Goal: Task Accomplishment & Management: Manage account settings

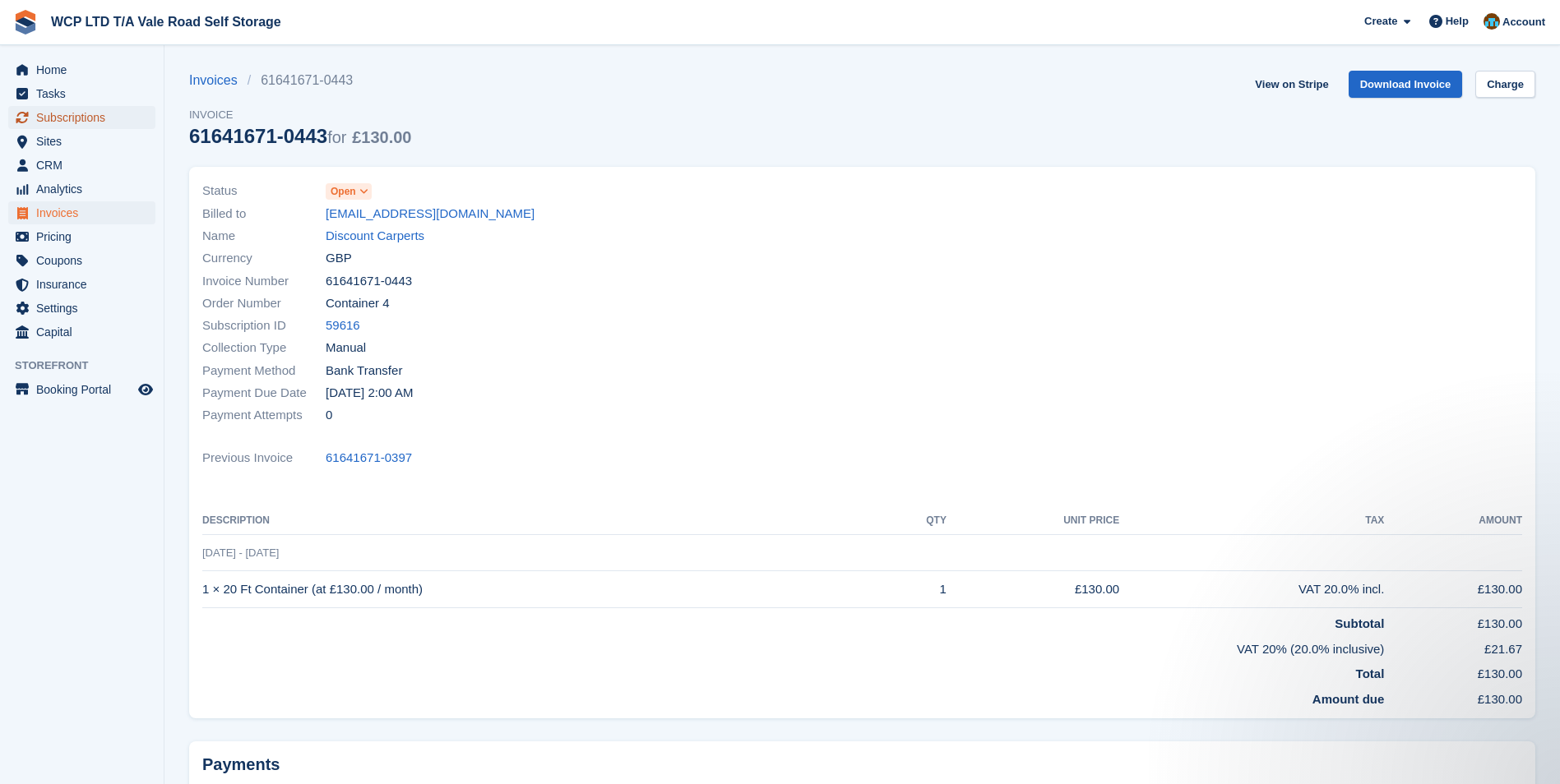
click at [49, 119] on span "Subscriptions" at bounding box center [86, 116] width 99 height 23
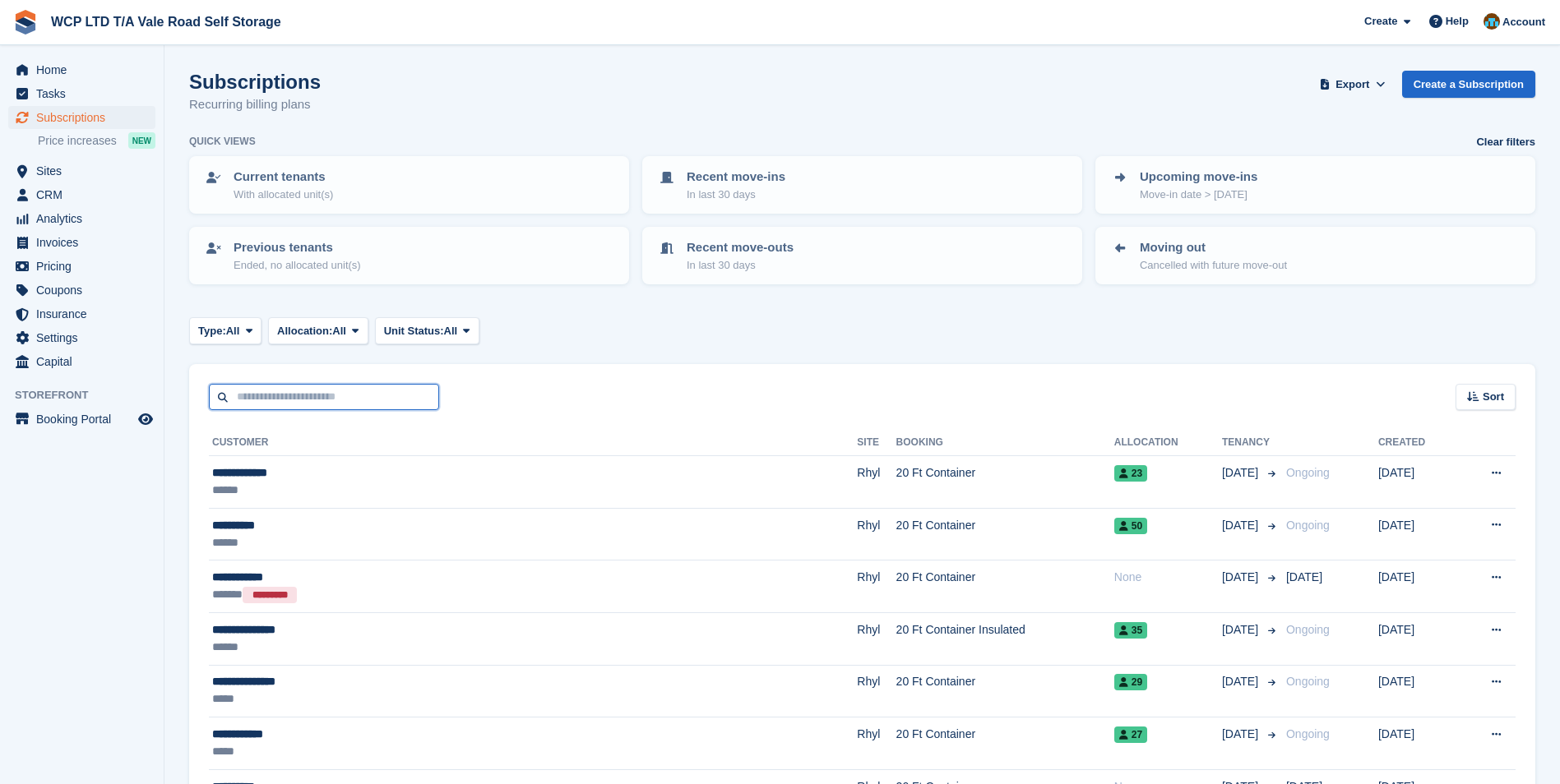
click at [241, 397] on input "text" at bounding box center [324, 396] width 230 height 27
click at [74, 167] on span "Sites" at bounding box center [86, 171] width 99 height 23
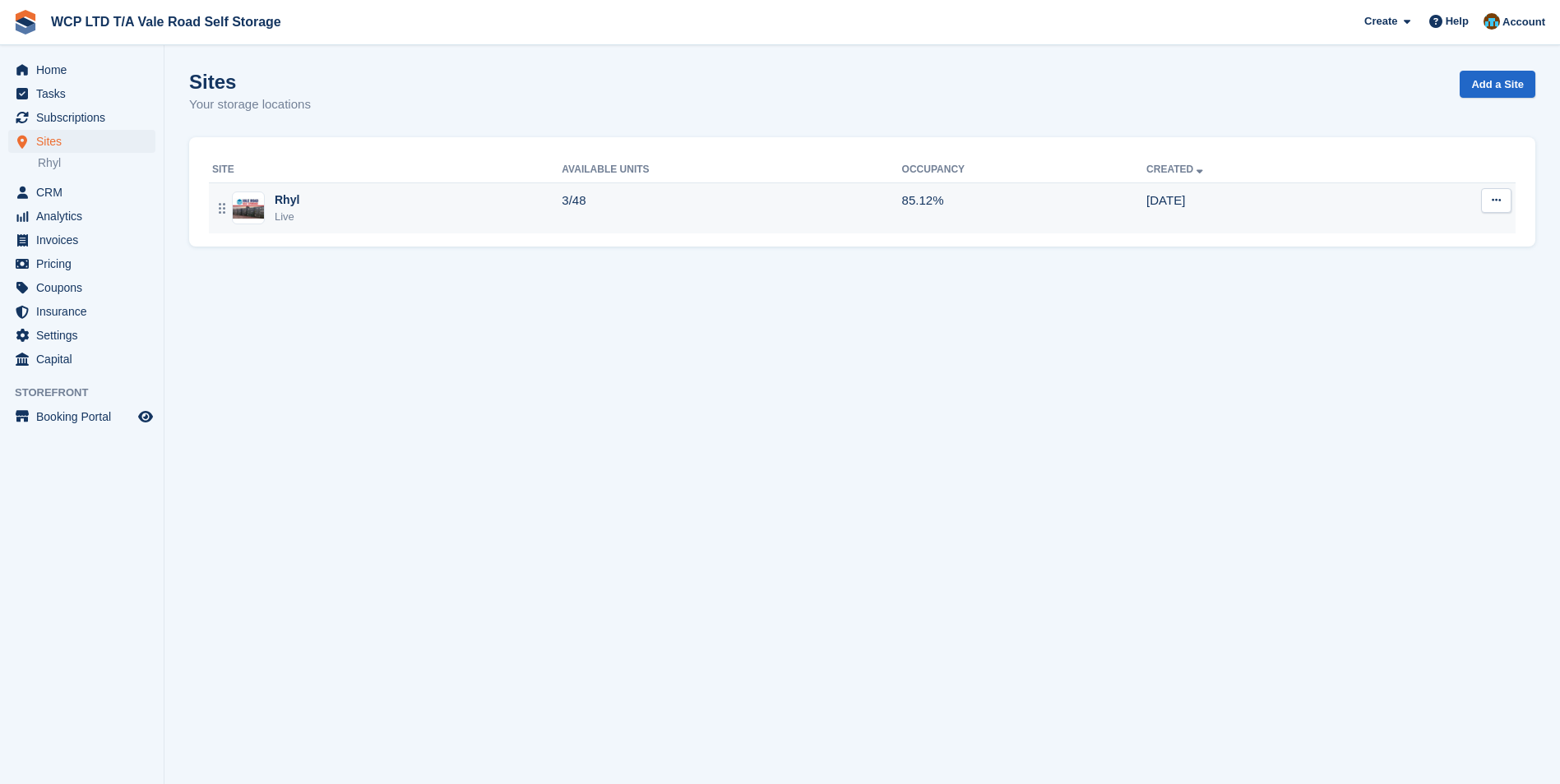
click at [448, 219] on div "Rhyl Live" at bounding box center [387, 208] width 349 height 34
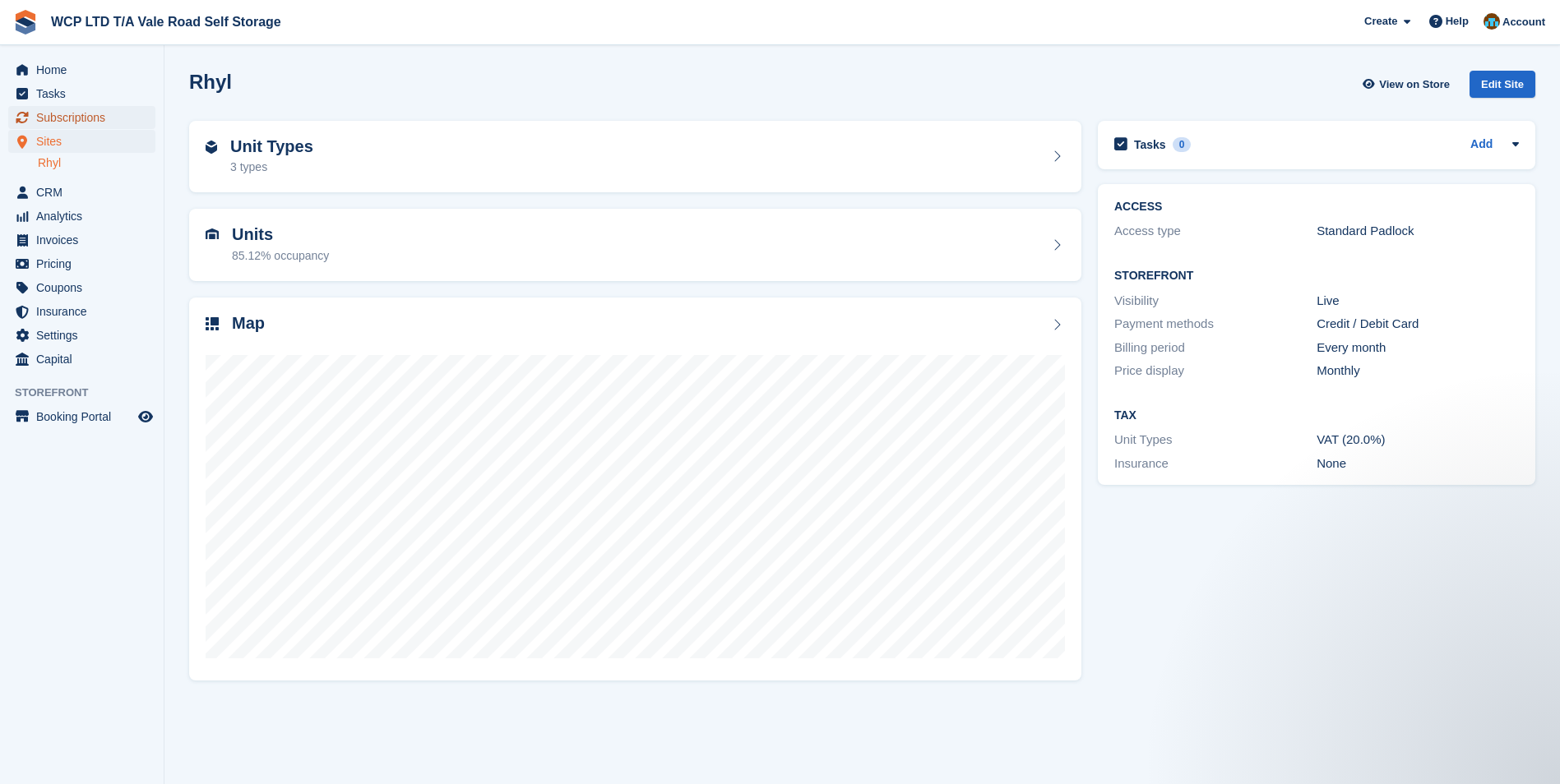
click at [66, 124] on span "Subscriptions" at bounding box center [86, 116] width 99 height 23
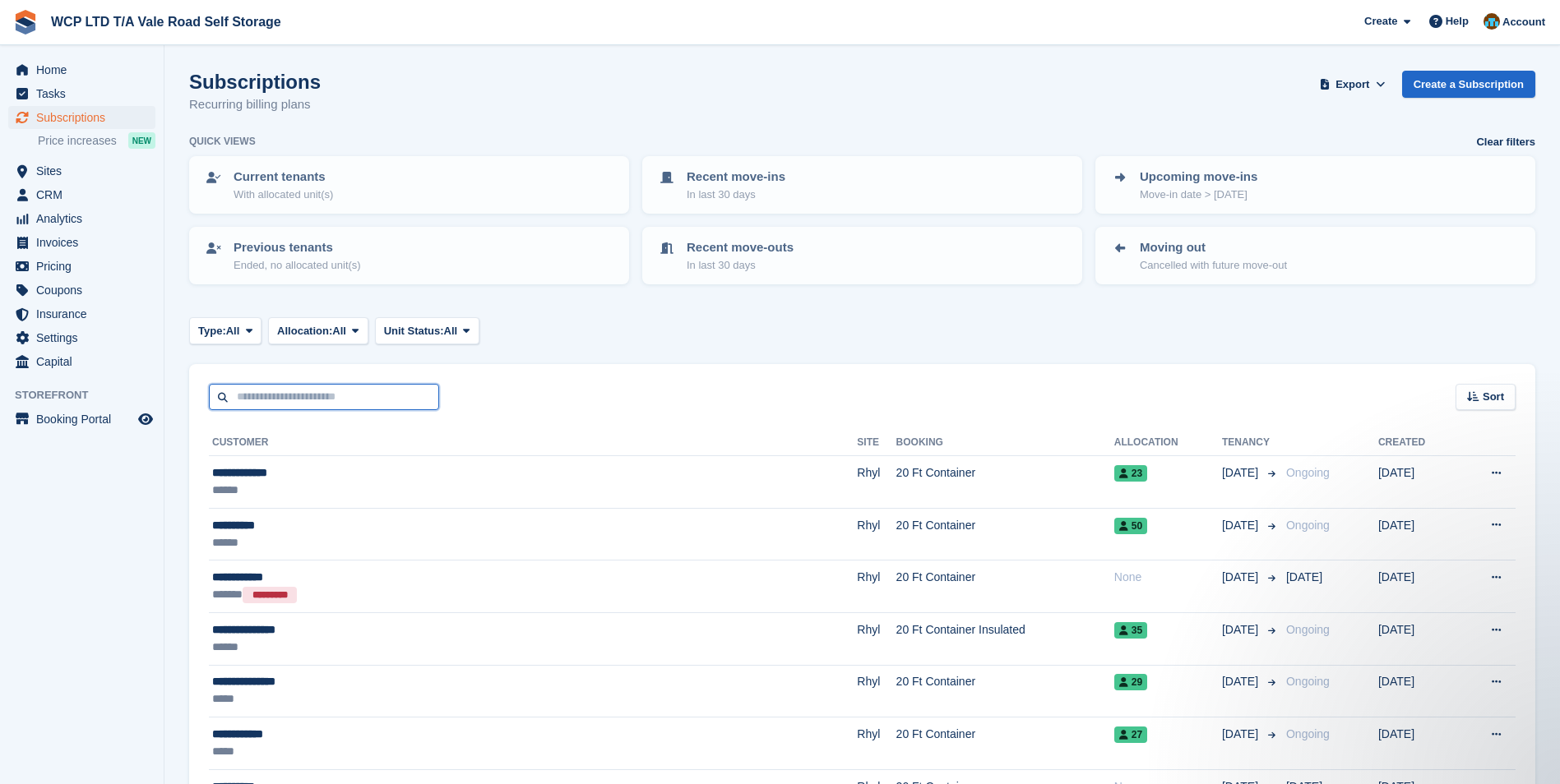
click at [283, 398] on input "text" at bounding box center [324, 396] width 230 height 27
type input "*******"
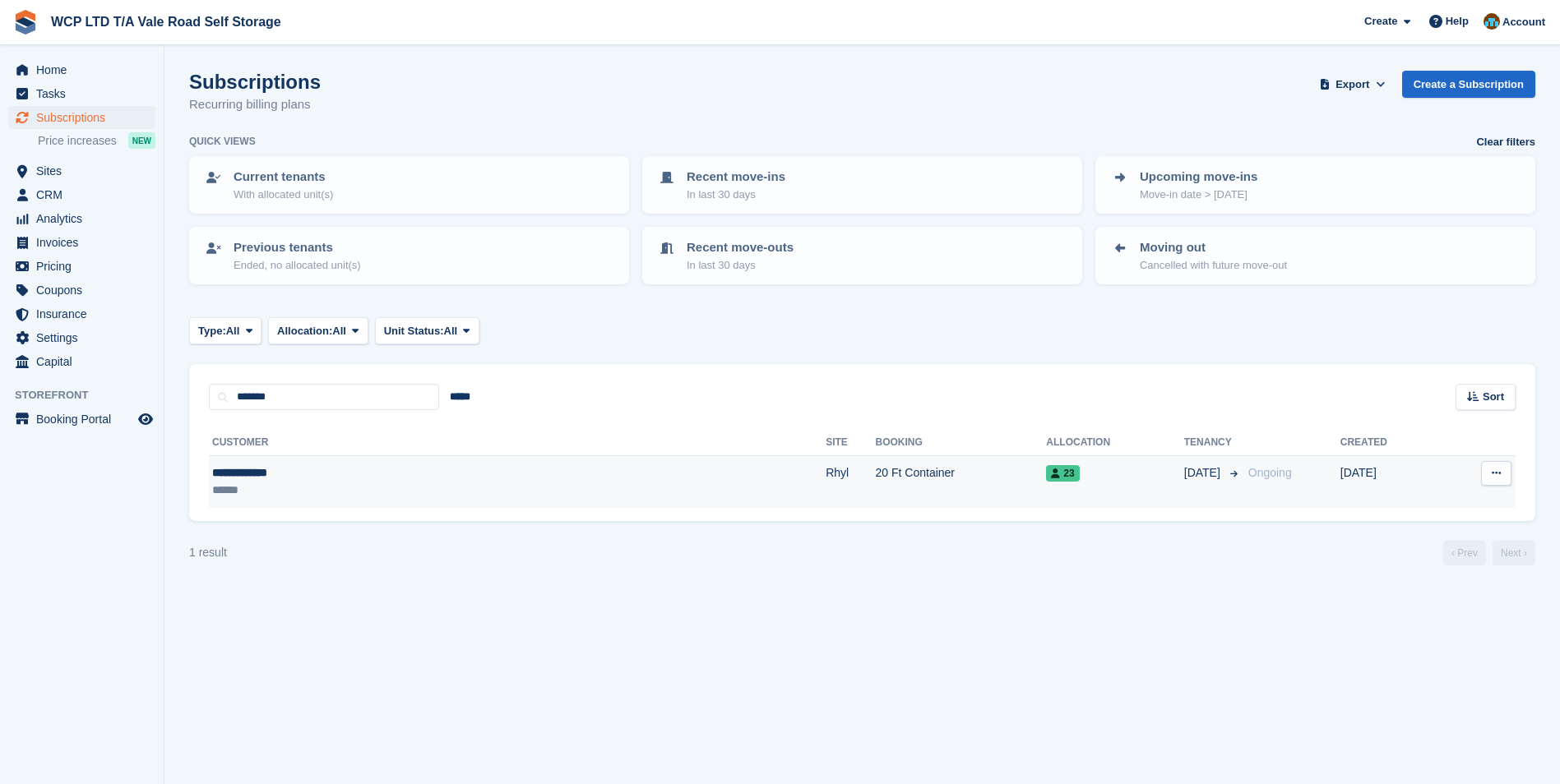
click at [875, 496] on td "20 Ft Container" at bounding box center [960, 481] width 171 height 51
